Goal: Communication & Community: Answer question/provide support

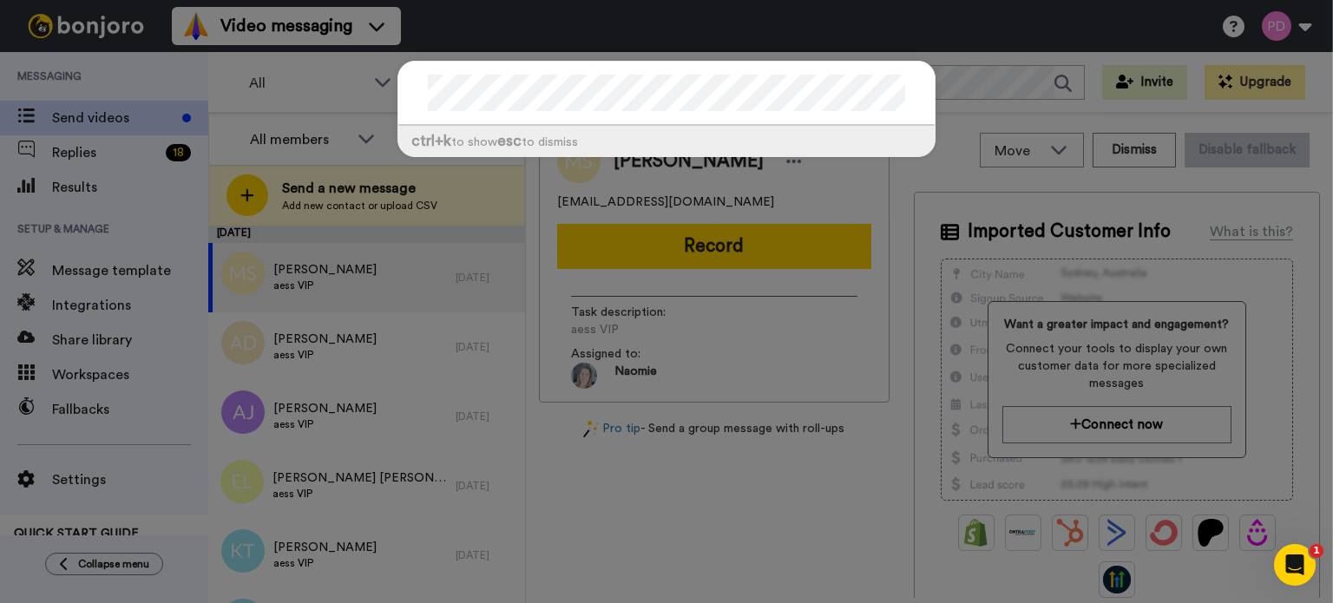
click at [952, 78] on div "ctrl +k to show esc to dismiss" at bounding box center [666, 301] width 1333 height 603
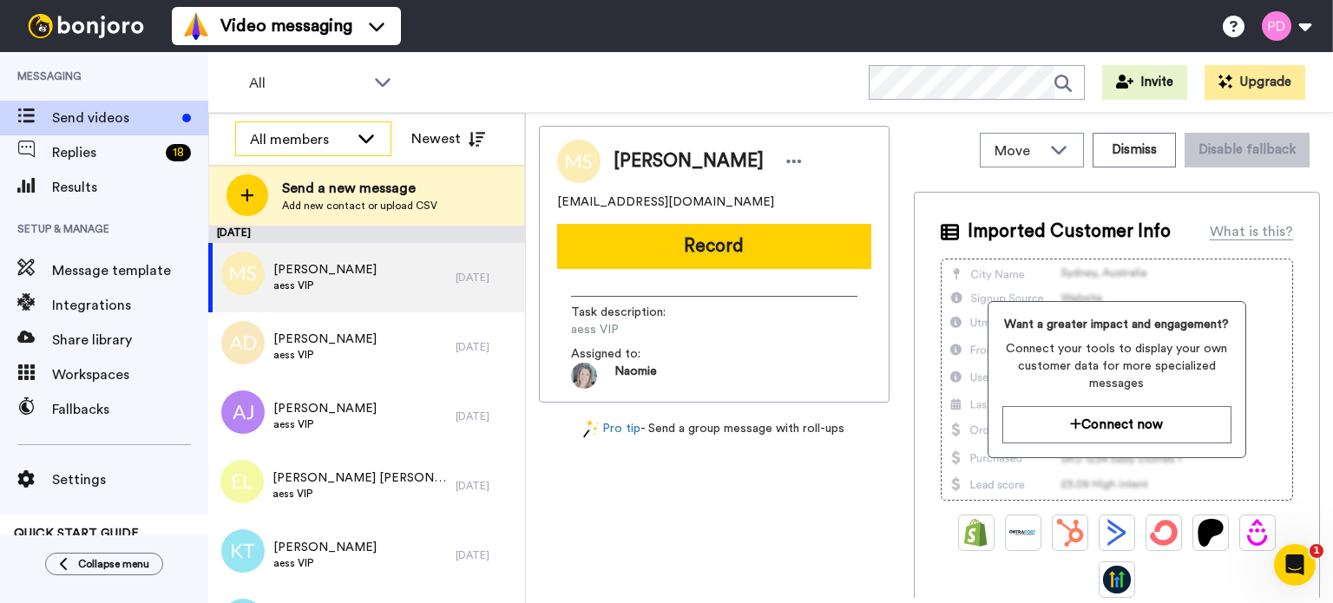
click at [364, 137] on icon at bounding box center [366, 137] width 21 height 17
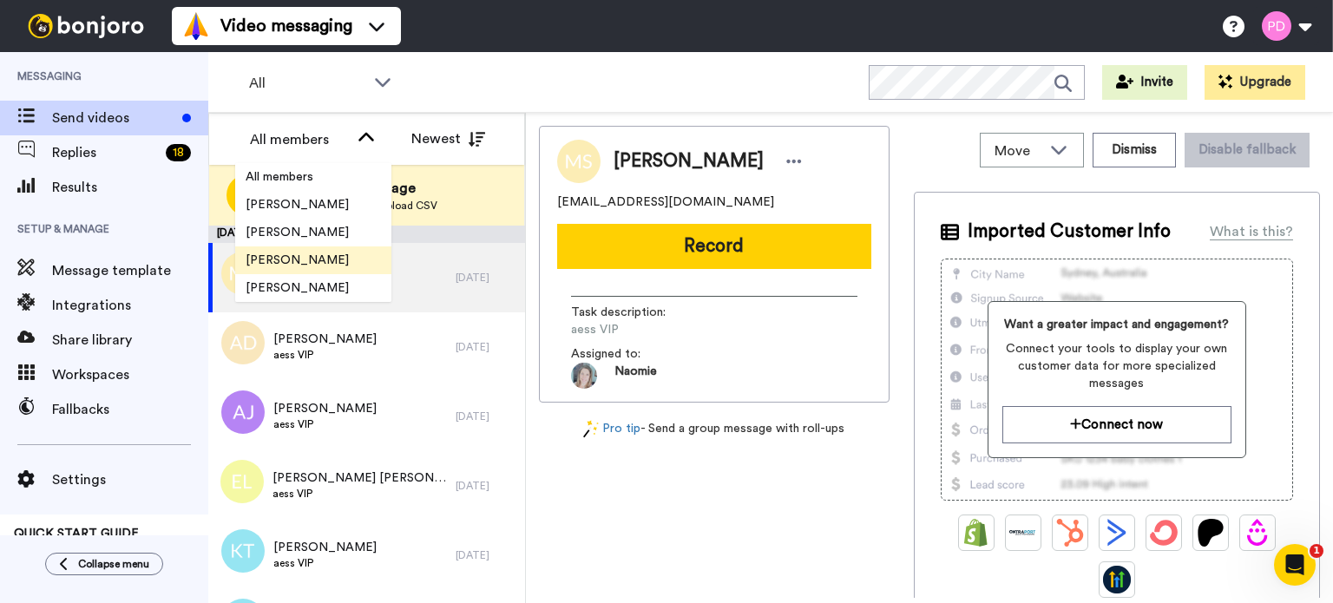
click at [294, 257] on span "[PERSON_NAME]" at bounding box center [297, 260] width 124 height 17
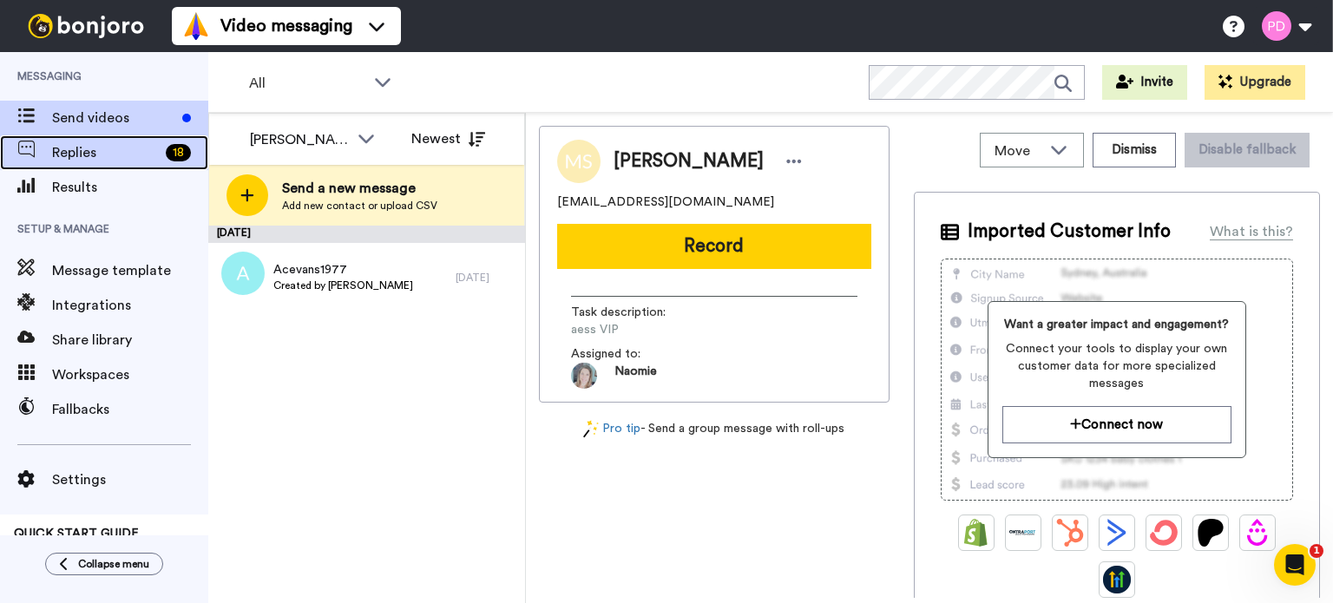
click at [83, 158] on span "Replies" at bounding box center [105, 152] width 107 height 21
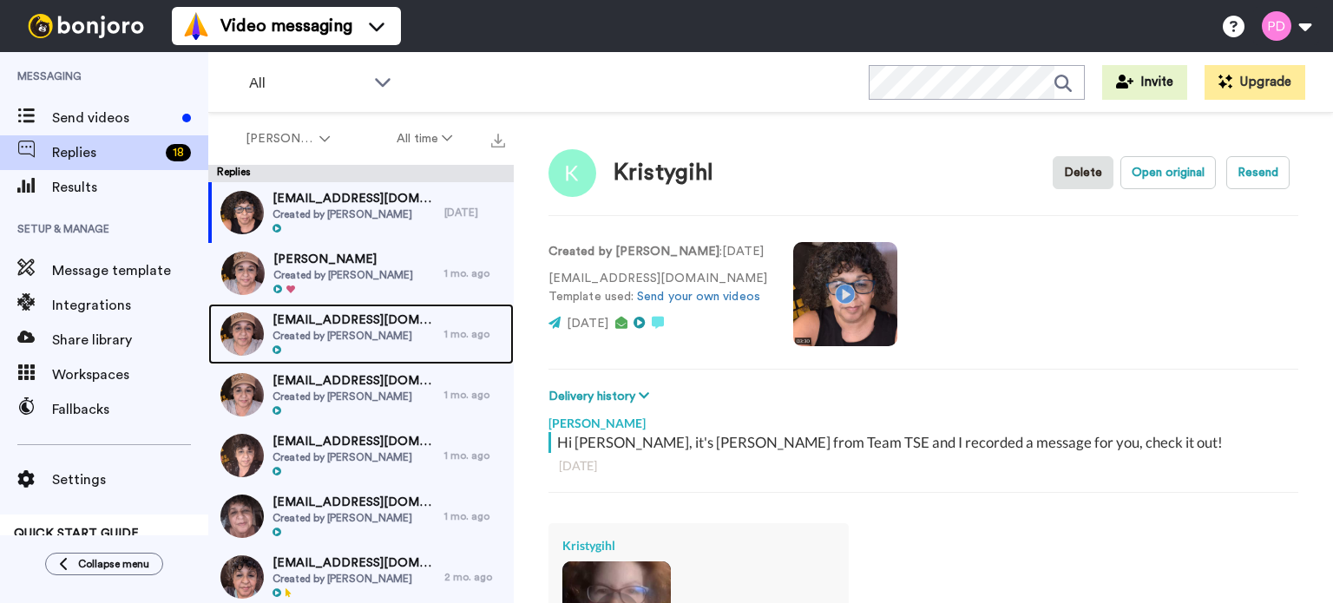
click at [375, 317] on span "watermoonearth2012@gmail.com" at bounding box center [354, 320] width 163 height 17
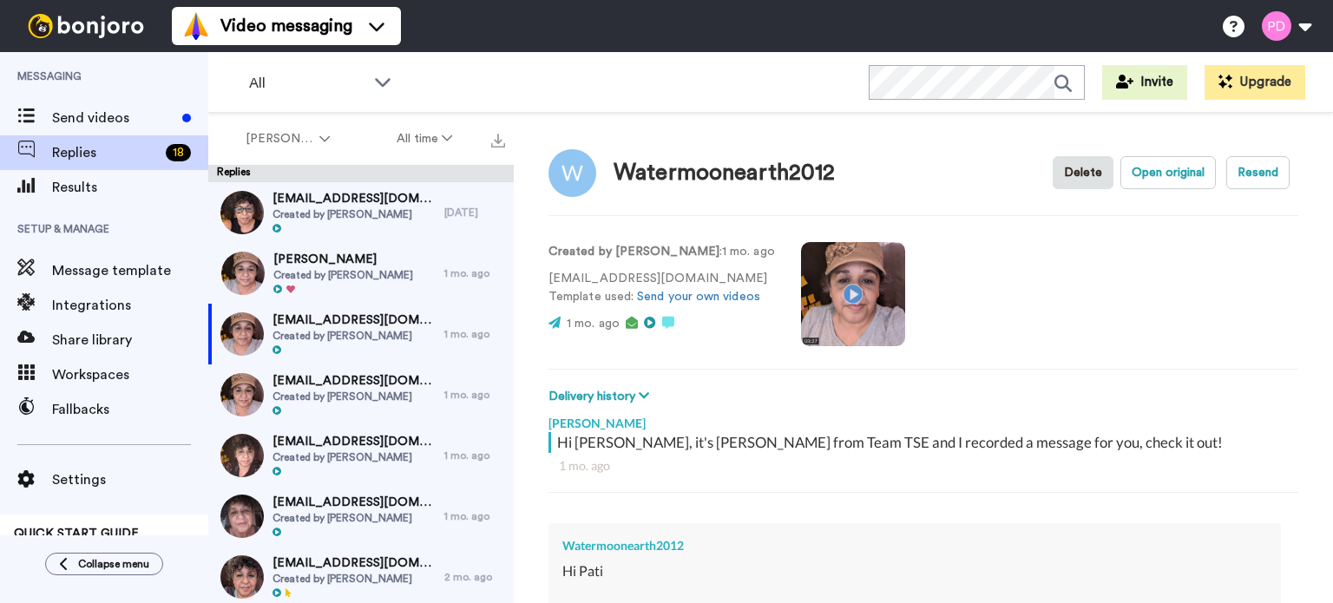
type textarea "x"
